Goal: Information Seeking & Learning: Learn about a topic

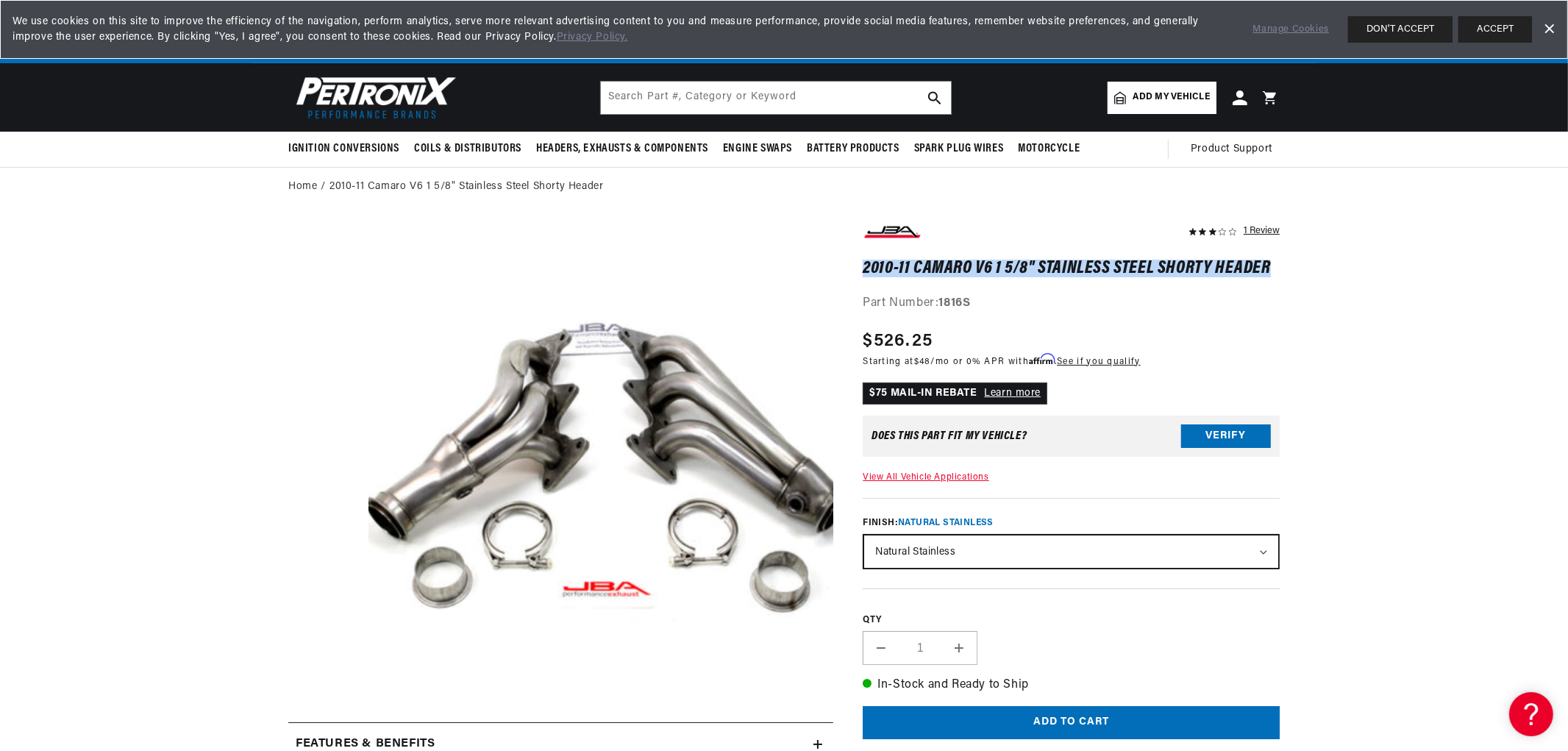
click at [866, 265] on h1 "2010-11 Camaro V6 1 5/8" Stainless Steel Shorty Header" at bounding box center [1072, 269] width 417 height 15
drag, startPoint x: 864, startPoint y: 262, endPoint x: 1265, endPoint y: 259, distance: 401.0
click at [1265, 262] on h1 "2010-11 Camaro V6 1 5/8" Stainless Steel Shorty Header" at bounding box center [1072, 269] width 417 height 15
copy h1 "2010-11 Camaro V6 1 5/8" Stainless Steel Shorty Header"
click at [1265, 262] on h1 "2010-11 Camaro V6 1 5/8" Stainless Steel Shorty Header" at bounding box center [1072, 269] width 417 height 15
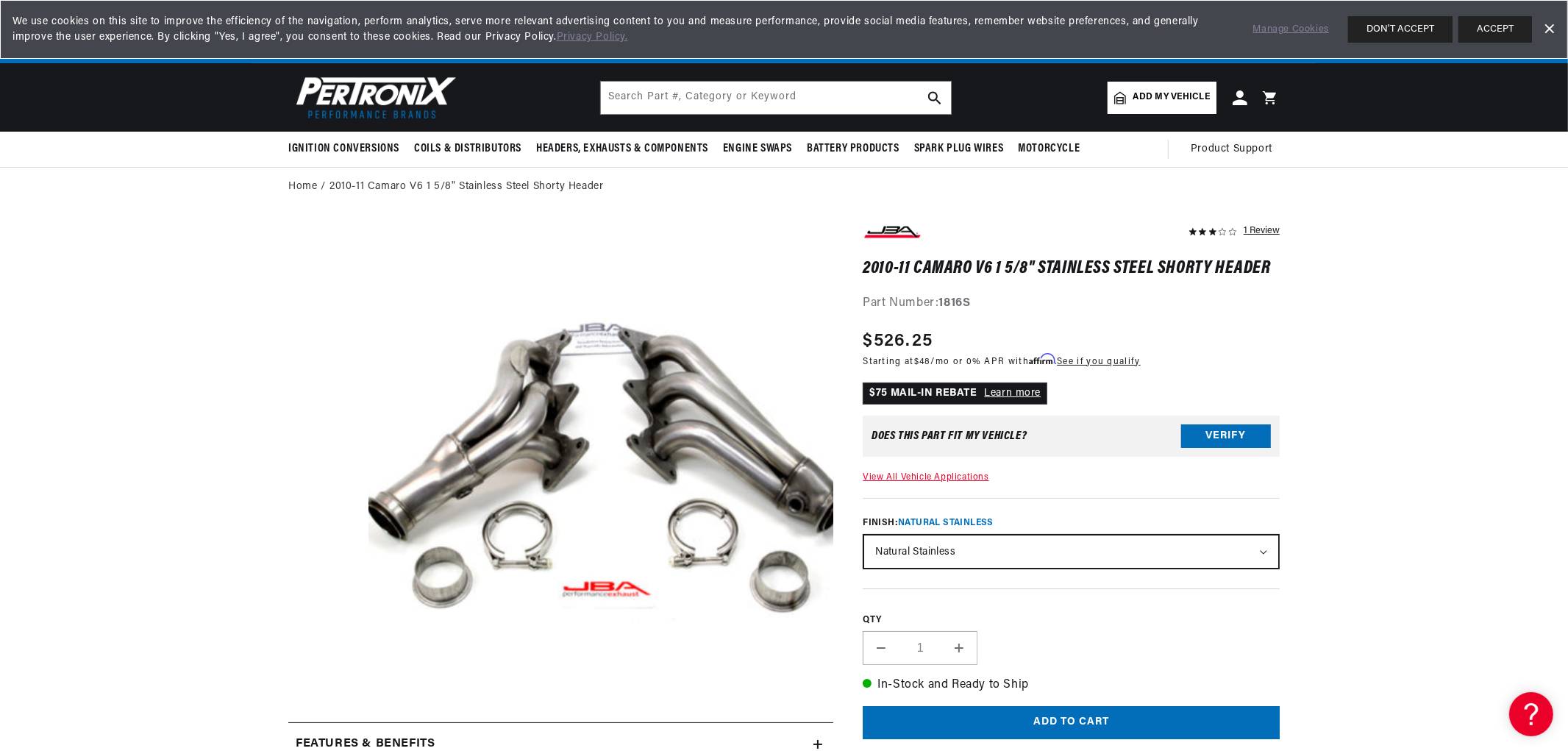
scroll to position [0, 918]
drag, startPoint x: 1265, startPoint y: 262, endPoint x: 864, endPoint y: 262, distance: 401.0
click at [864, 262] on h1 "2010-11 Camaro V6 1 5/8" Stainless Steel Shorty Header" at bounding box center [1072, 269] width 417 height 15
copy h1 "2010-11 Camaro V6 1 5/8" Stainless Steel Shorty Header"
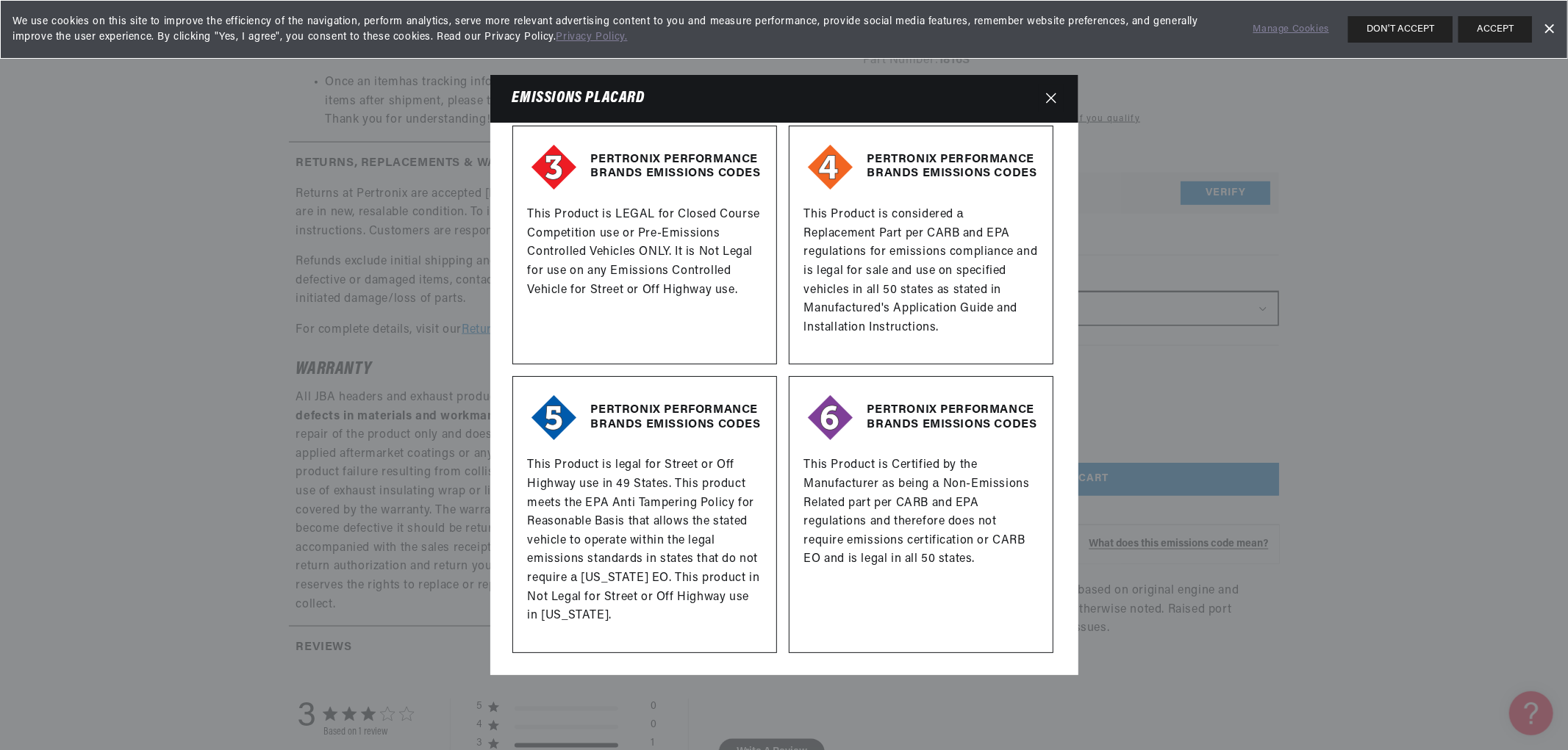
drag, startPoint x: 1050, startPoint y: 96, endPoint x: 1034, endPoint y: 74, distance: 27.2
click at [1051, 96] on icon "Close" at bounding box center [1051, 98] width 10 height 11
